Goal: Find specific page/section: Find specific page/section

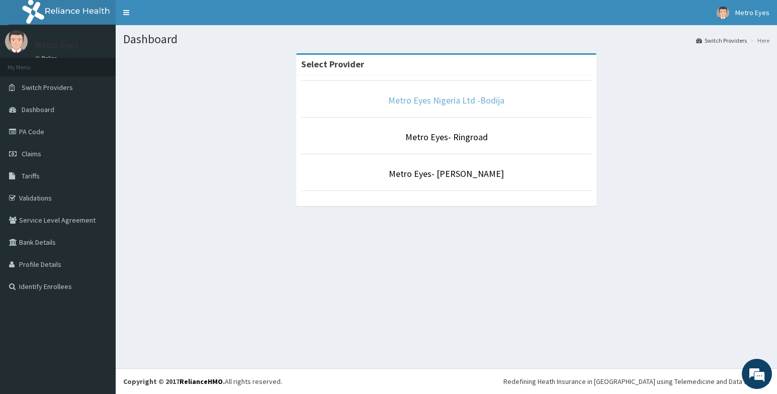
click at [437, 101] on link "Metro Eyes Nigeria Ltd -Bodija" at bounding box center [446, 101] width 116 height 12
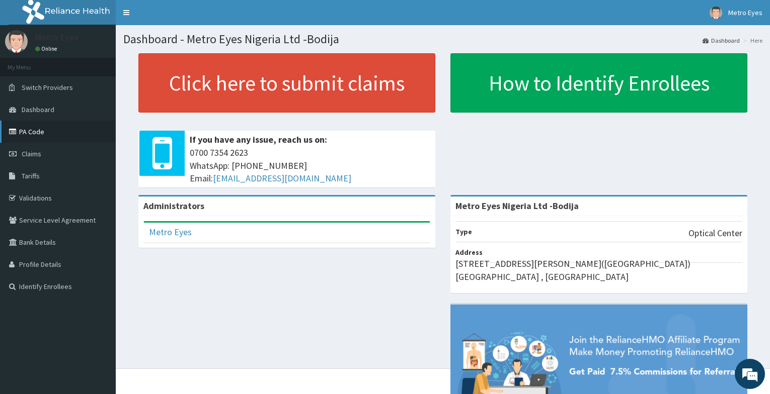
click at [37, 134] on link "PA Code" at bounding box center [58, 132] width 116 height 22
